Goal: Information Seeking & Learning: Compare options

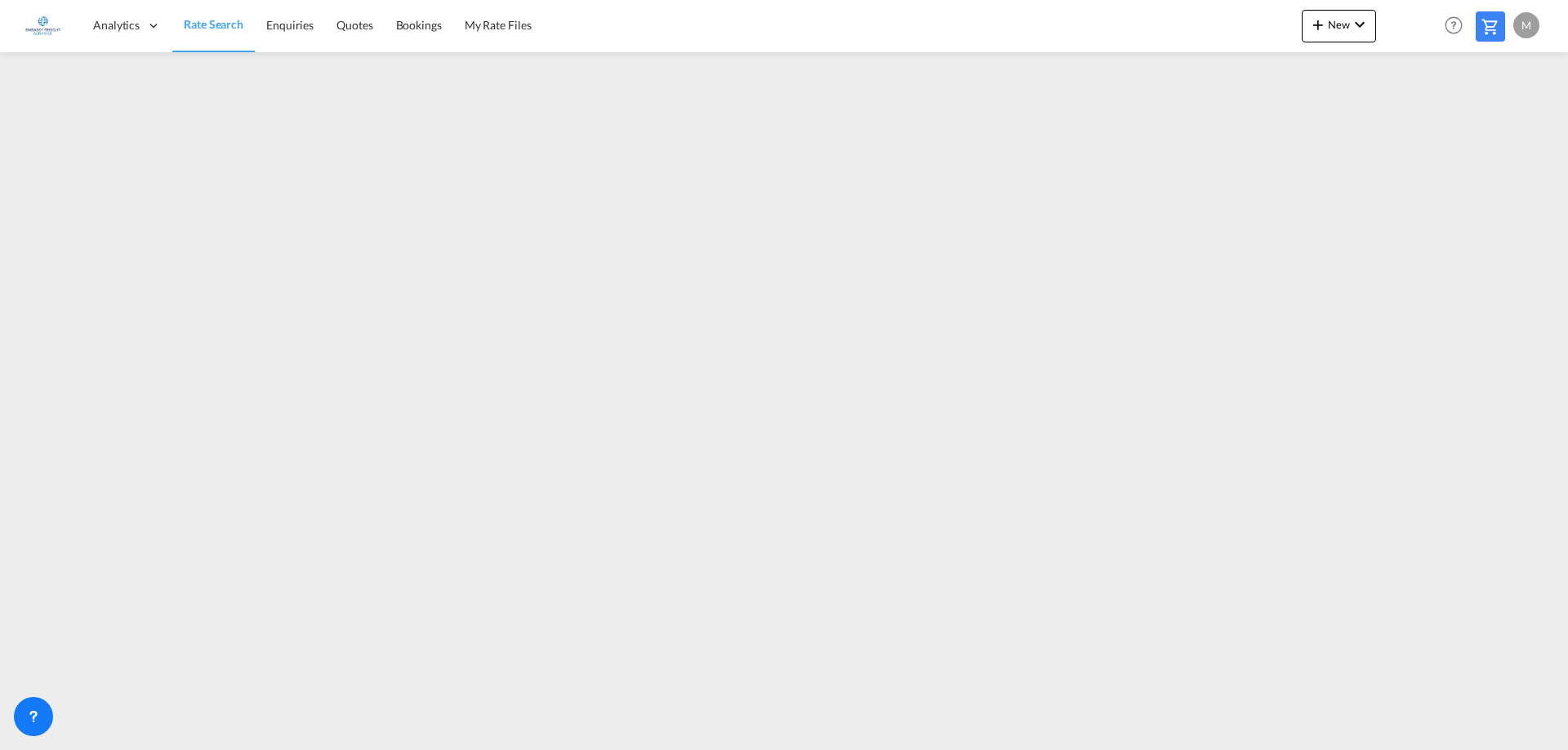
drag, startPoint x: 206, startPoint y: 29, endPoint x: 213, endPoint y: 41, distance: 13.9
click at [206, 29] on span "Rate Search" at bounding box center [214, 24] width 60 height 13
drag, startPoint x: 200, startPoint y: 29, endPoint x: 251, endPoint y: 45, distance: 53.5
click at [200, 29] on span "Rate Search" at bounding box center [214, 24] width 60 height 13
